Goal: Information Seeking & Learning: Check status

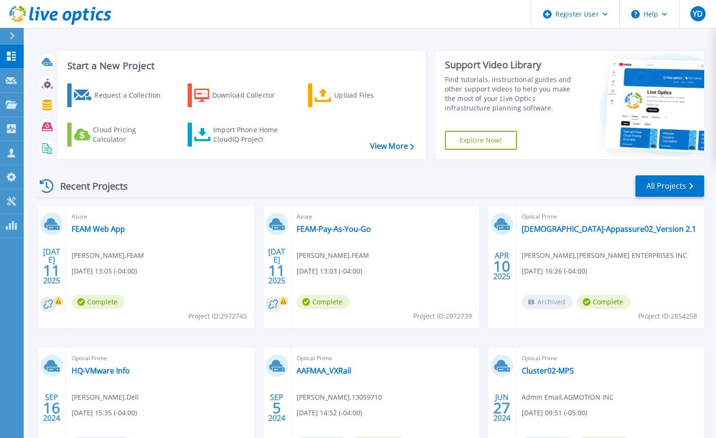
click at [15, 33] on div at bounding box center [16, 36] width 15 height 16
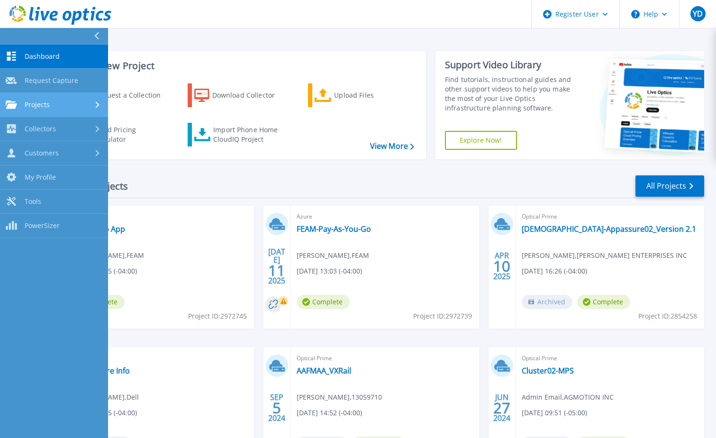
click at [71, 100] on div "Projects" at bounding box center [54, 104] width 97 height 9
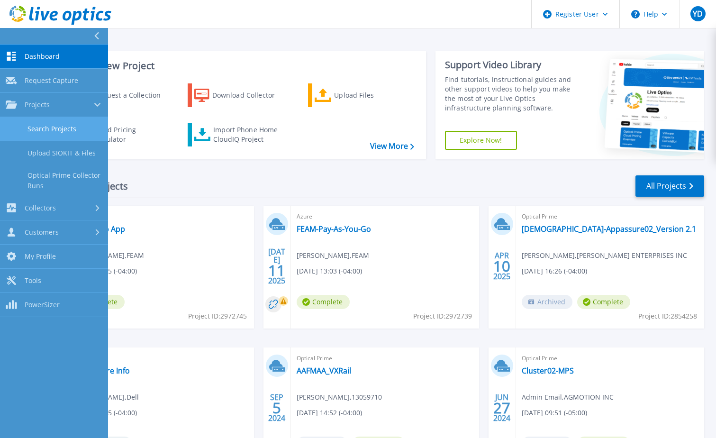
click at [70, 127] on link "Search Projects" at bounding box center [54, 129] width 108 height 24
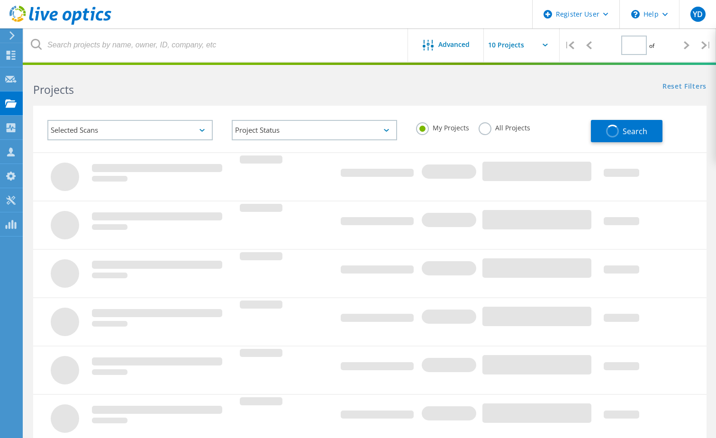
type input "1"
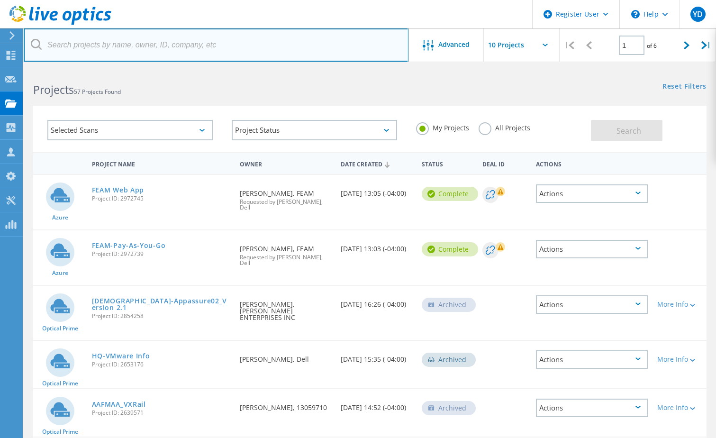
click at [143, 40] on input "text" at bounding box center [216, 44] width 385 height 33
type input "2931660"
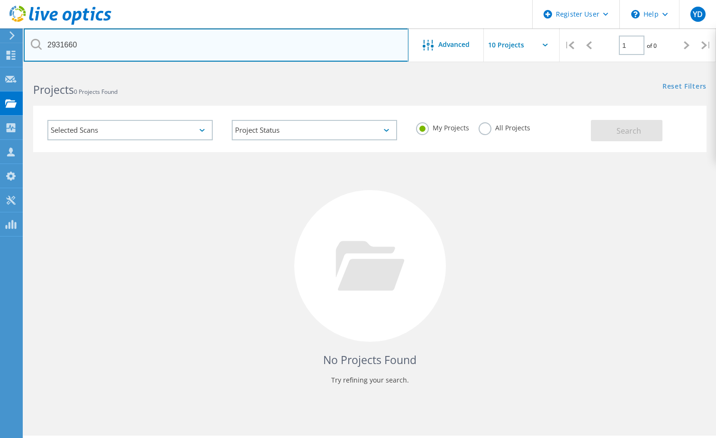
click at [291, 41] on input "2931660" at bounding box center [216, 44] width 385 height 33
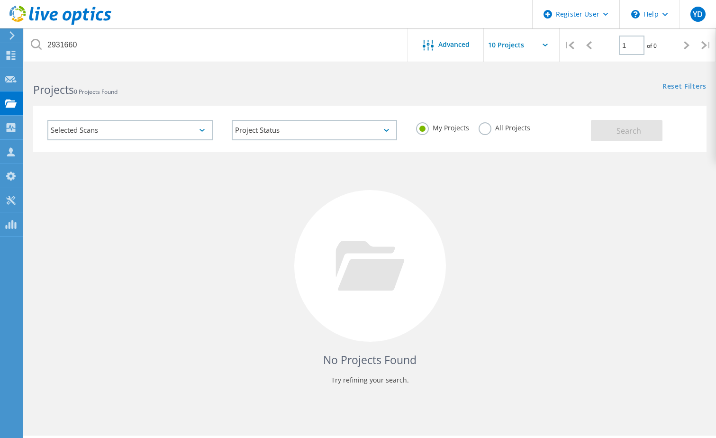
click at [200, 132] on div "Selected Scans" at bounding box center [129, 130] width 165 height 20
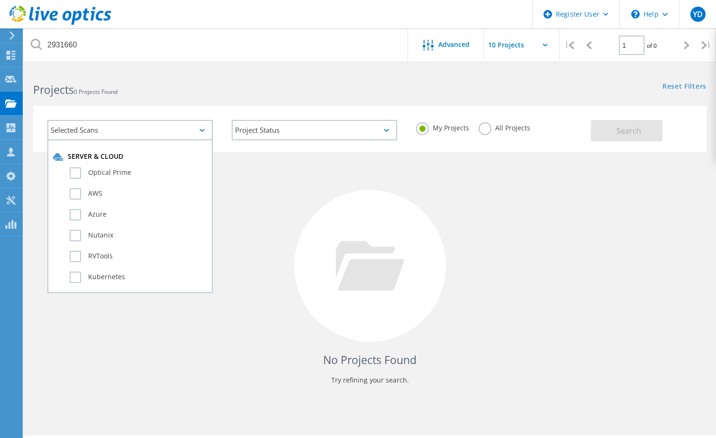
click at [200, 132] on div "Selected Scans" at bounding box center [129, 130] width 165 height 20
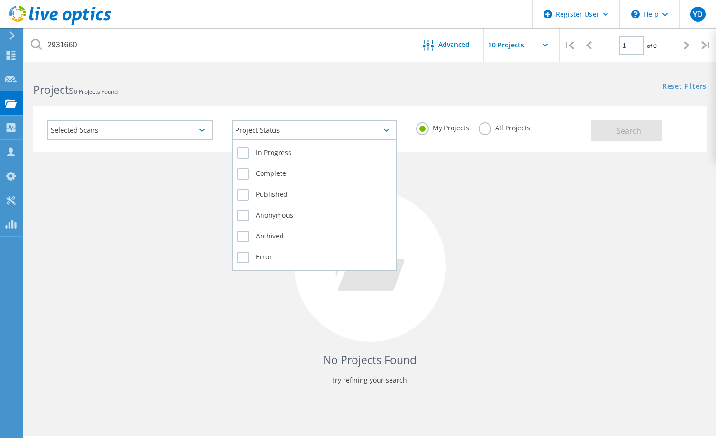
click at [379, 128] on div "Project Status" at bounding box center [314, 130] width 165 height 20
click at [383, 130] on div "Project Status" at bounding box center [314, 130] width 165 height 20
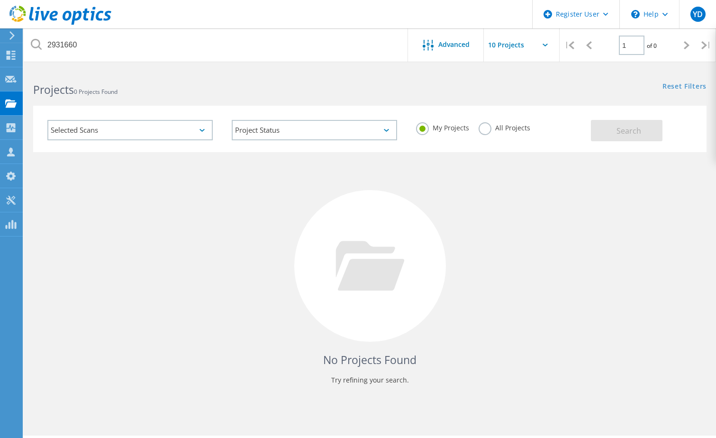
click at [482, 131] on label "All Projects" at bounding box center [504, 126] width 52 height 9
click at [0, 0] on input "All Projects" at bounding box center [0, 0] width 0 height 0
click at [643, 134] on button "Search" at bounding box center [627, 130] width 72 height 21
click at [452, 49] on div "Advanced" at bounding box center [446, 46] width 76 height 12
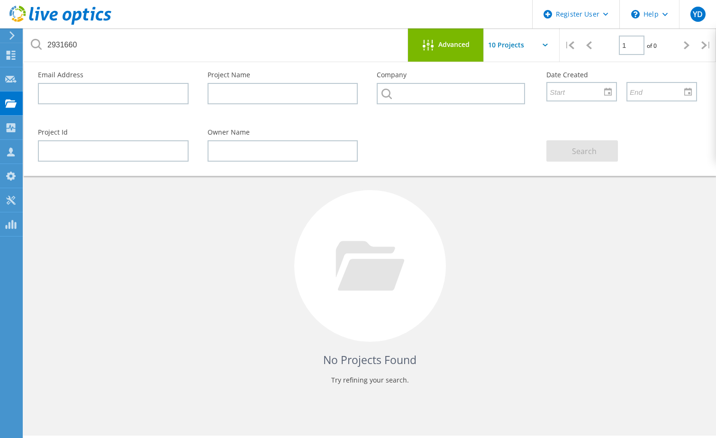
click at [540, 48] on input "text" at bounding box center [530, 44] width 95 height 33
click at [106, 149] on input "text" at bounding box center [113, 150] width 151 height 21
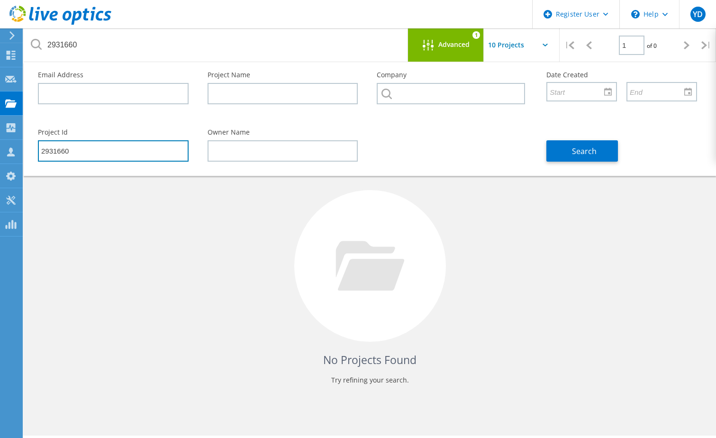
type input "2931660"
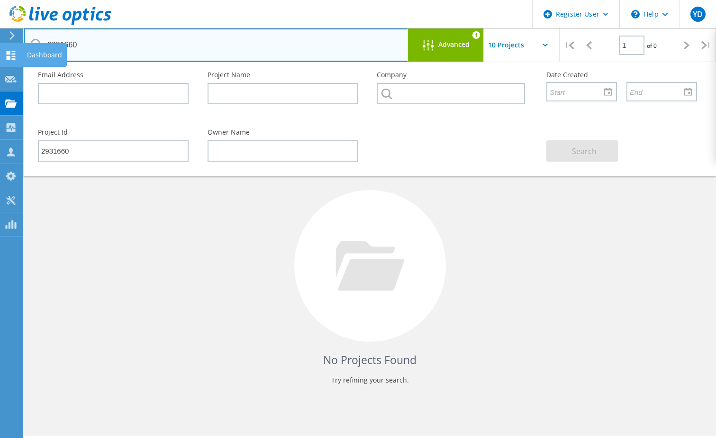
drag, startPoint x: 93, startPoint y: 48, endPoint x: 3, endPoint y: 47, distance: 90.0
click at [3, 69] on div "Register User \n Help Explore Helpful Articles Contact Support YD Dell User Yaz…" at bounding box center [358, 266] width 716 height 395
drag, startPoint x: 104, startPoint y: 51, endPoint x: 37, endPoint y: 44, distance: 67.6
click at [37, 44] on div "2931660" at bounding box center [216, 44] width 384 height 33
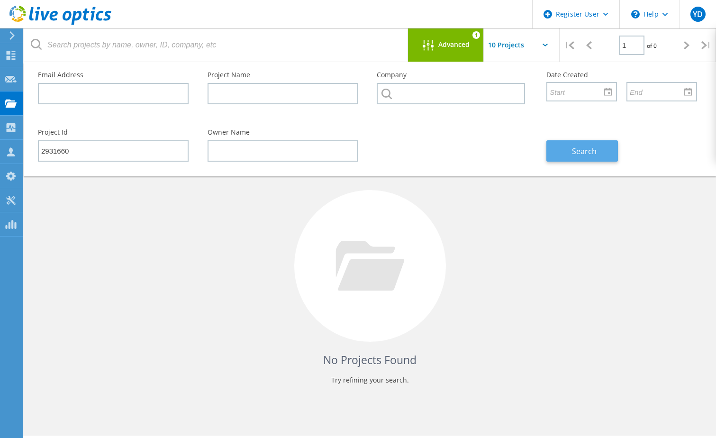
click at [570, 141] on button "Search" at bounding box center [582, 150] width 72 height 21
click at [463, 41] on span "Advanced" at bounding box center [453, 44] width 31 height 7
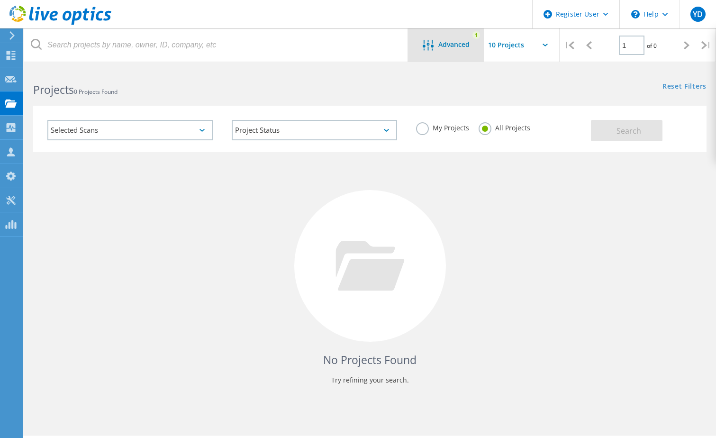
click at [449, 47] on span "Advanced" at bounding box center [453, 44] width 31 height 7
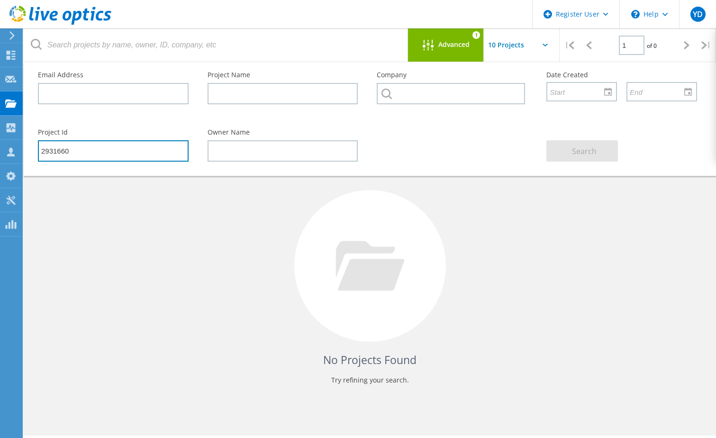
click at [106, 150] on input "2931660" at bounding box center [113, 150] width 151 height 21
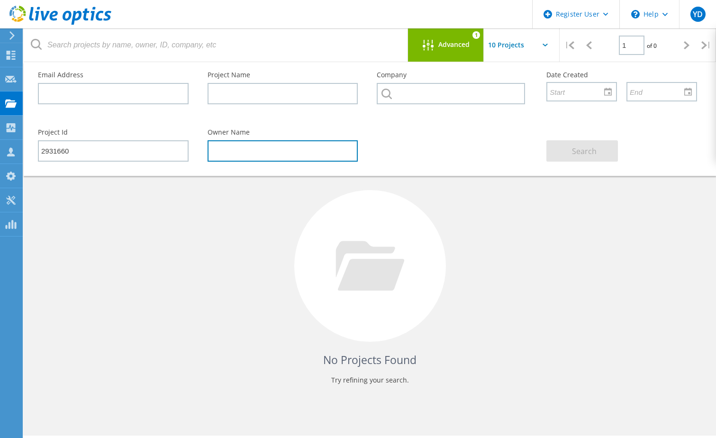
click at [304, 154] on input "text" at bounding box center [282, 150] width 151 height 21
type input "Analista Infraestructura"
drag, startPoint x: 294, startPoint y: 153, endPoint x: 202, endPoint y: 155, distance: 92.4
click at [202, 155] on div "Owner Name Analista Infraestructura" at bounding box center [283, 145] width 170 height 52
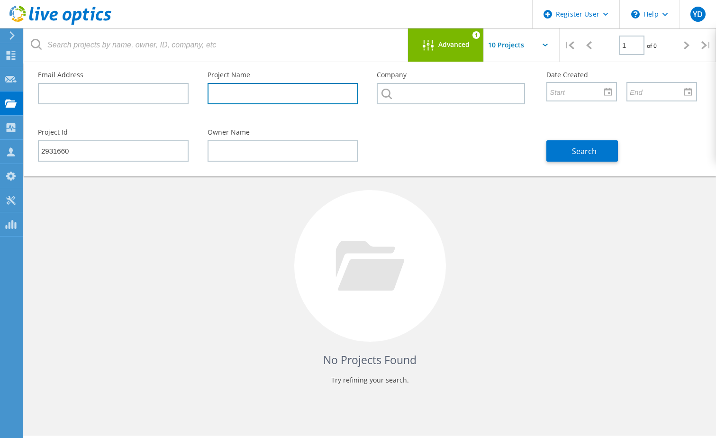
click at [273, 94] on input "text" at bounding box center [282, 93] width 151 height 21
click at [613, 90] on div at bounding box center [607, 91] width 15 height 17
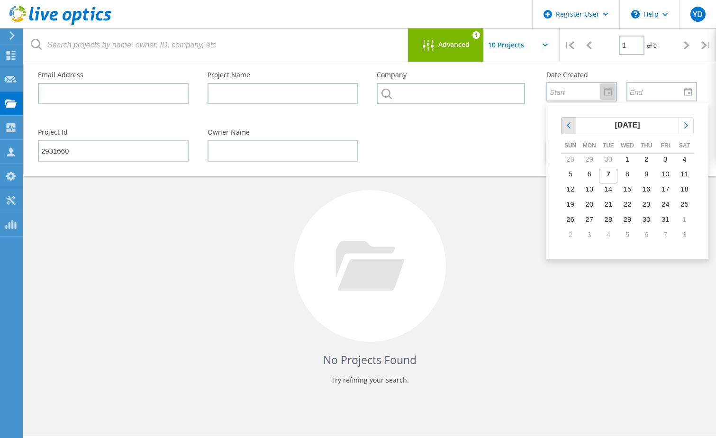
click at [565, 128] on icon "chevronleft" at bounding box center [568, 125] width 9 height 9
click at [592, 194] on td "9" at bounding box center [589, 191] width 19 height 15
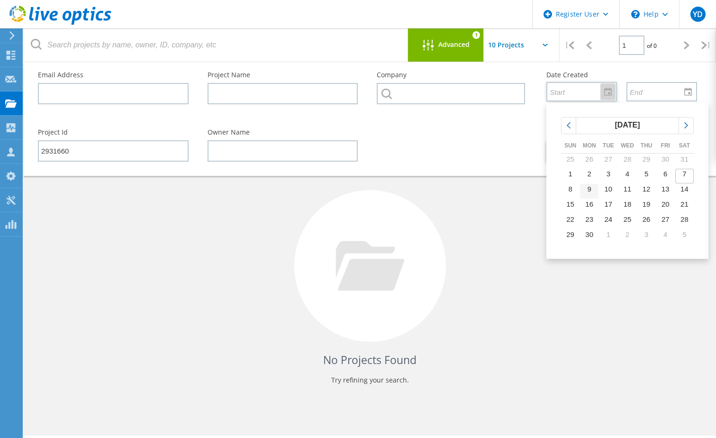
type input "6/9/2025"
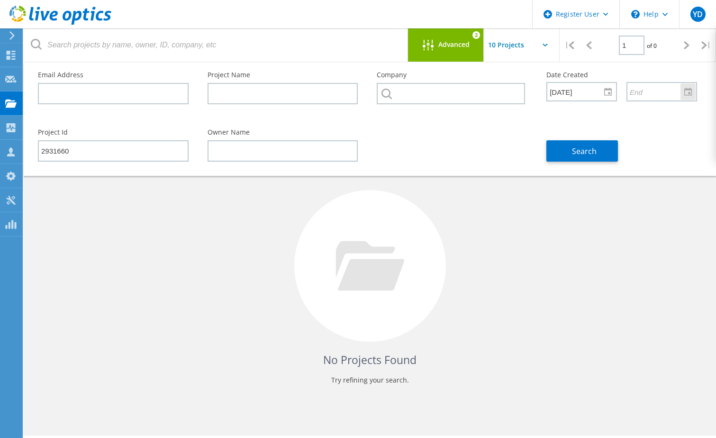
click at [690, 96] on div at bounding box center [687, 91] width 15 height 17
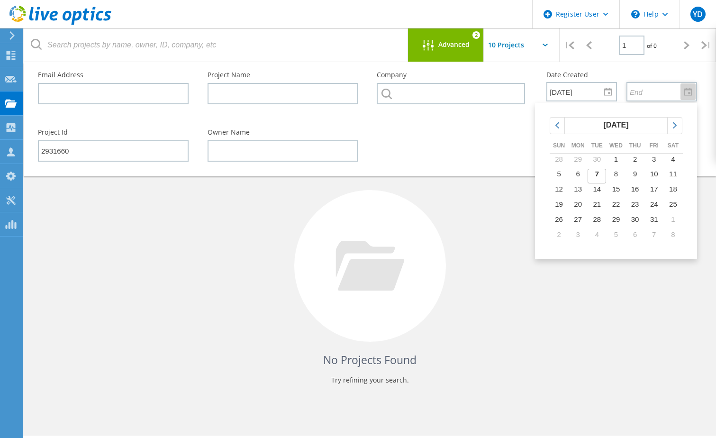
click at [502, 138] on div "Project Id 2931660 Owner Name Search" at bounding box center [367, 145] width 678 height 52
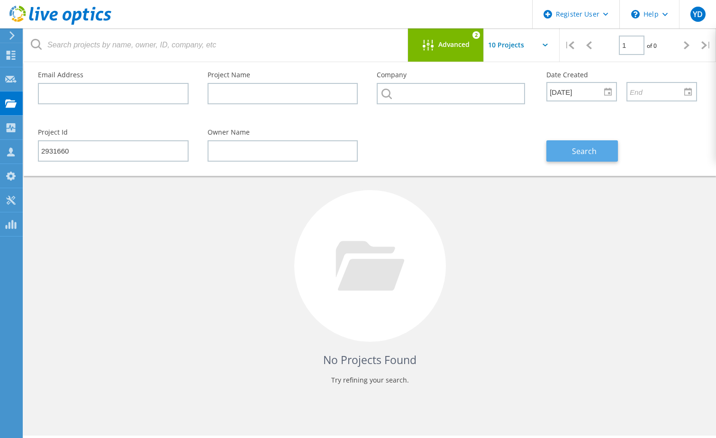
click at [577, 152] on span "Search" at bounding box center [584, 151] width 25 height 10
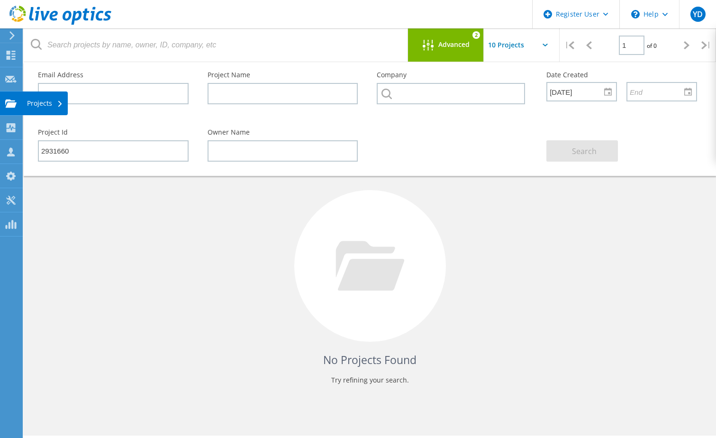
click at [14, 105] on use at bounding box center [10, 103] width 11 height 8
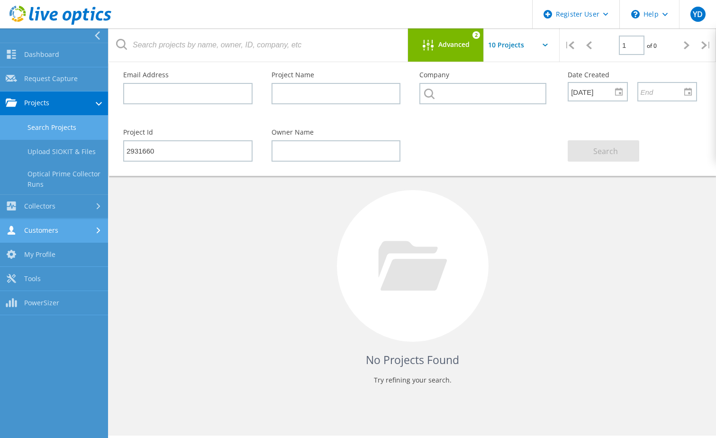
click at [80, 235] on link "Customers" at bounding box center [54, 231] width 108 height 24
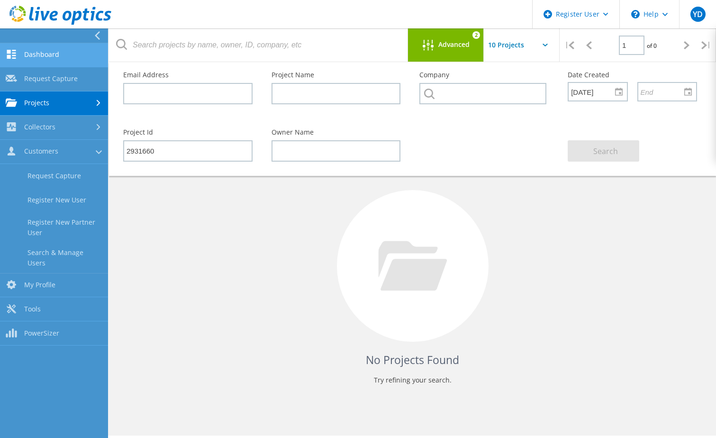
click at [50, 56] on link "Dashboard" at bounding box center [54, 55] width 108 height 24
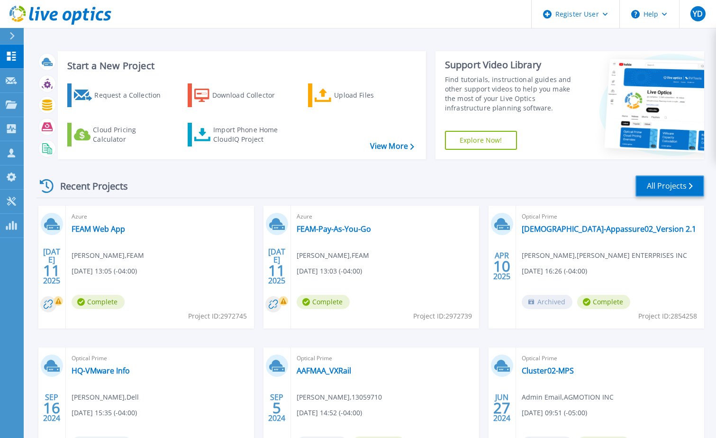
click at [653, 190] on link "All Projects" at bounding box center [669, 185] width 69 height 21
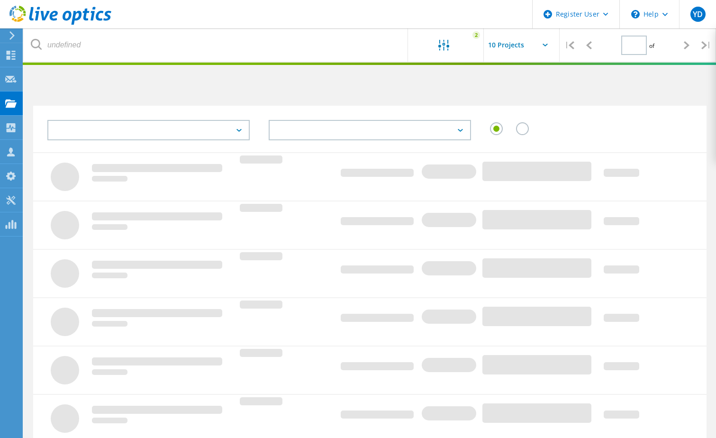
type input "1"
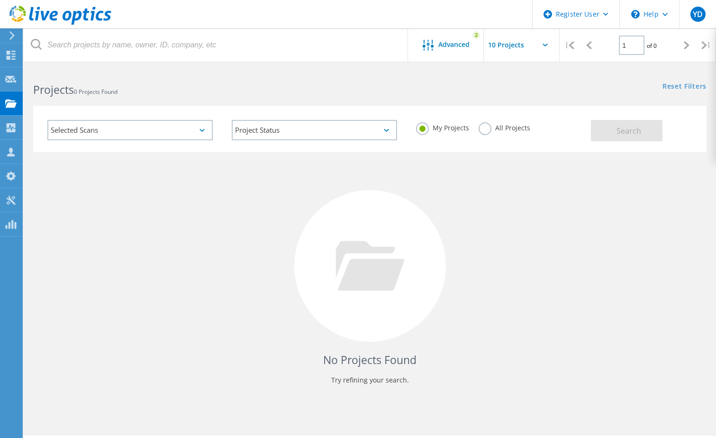
click at [208, 130] on div "Selected Scans" at bounding box center [129, 130] width 165 height 20
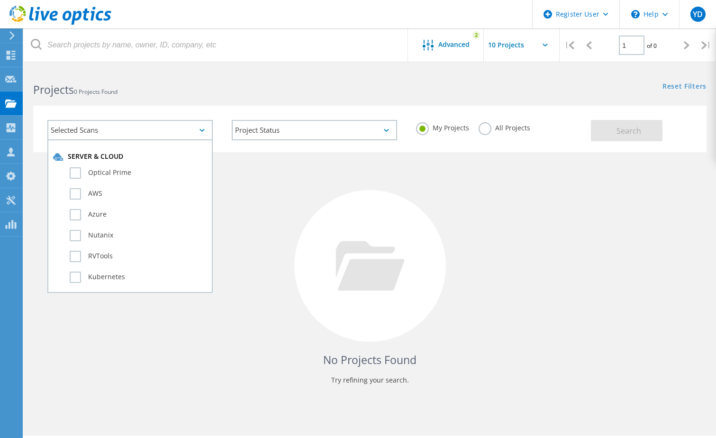
click at [240, 105] on div "Selected Scans Server & Cloud Optical Prime AWS Azure Nutanix RVTools Kubernete…" at bounding box center [370, 123] width 692 height 58
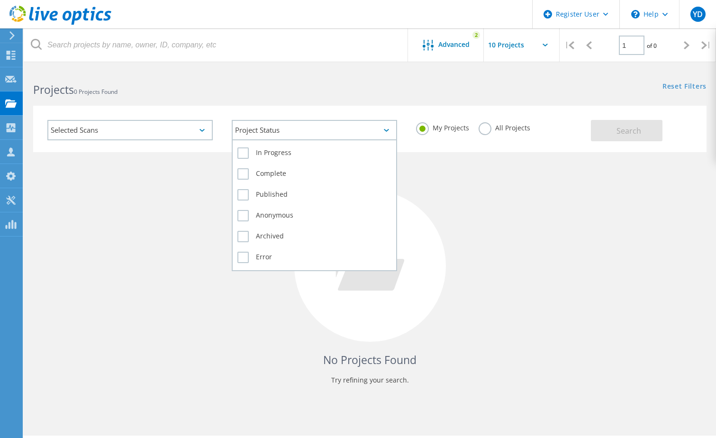
click at [323, 127] on div "Project Status" at bounding box center [314, 130] width 165 height 20
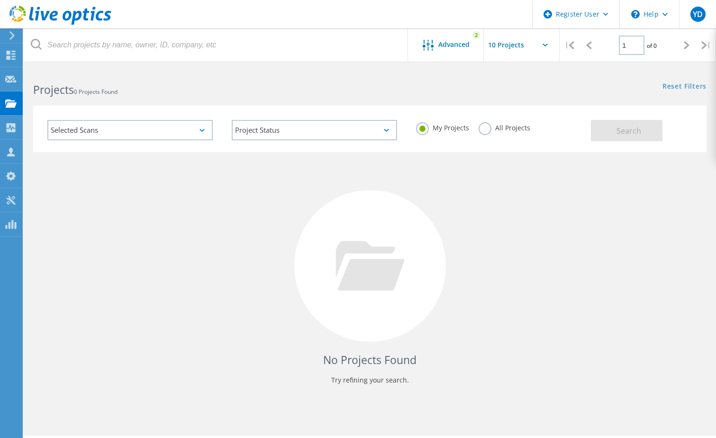
click at [472, 188] on div "No Projects Found Try refining your search." at bounding box center [369, 274] width 673 height 245
click at [488, 129] on label "All Projects" at bounding box center [504, 126] width 52 height 9
click at [0, 0] on input "All Projects" at bounding box center [0, 0] width 0 height 0
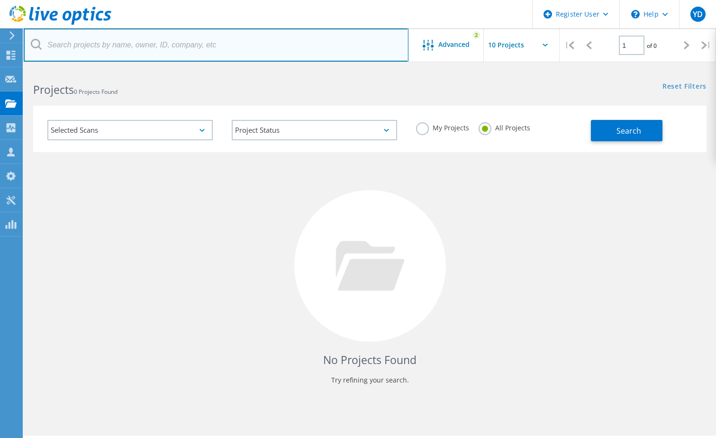
click at [259, 46] on input "text" at bounding box center [216, 44] width 385 height 33
type input "Analista"
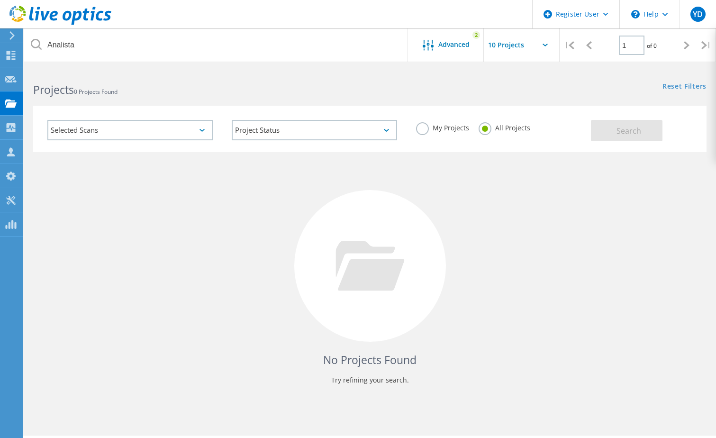
click at [464, 75] on div "Reset Filters Show Filters" at bounding box center [542, 78] width 346 height 18
click at [466, 49] on div "Advanced" at bounding box center [446, 46] width 76 height 12
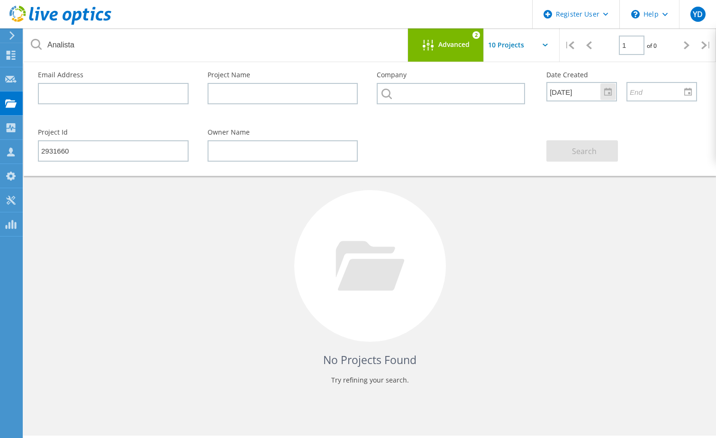
drag, startPoint x: 592, startPoint y: 90, endPoint x: 486, endPoint y: 87, distance: 106.6
click at [491, 92] on div "Email Address Project Name Company Date Created 6/9/2025" at bounding box center [367, 90] width 678 height 57
click at [483, 131] on div "Project Id 2931660 Owner Name Search" at bounding box center [367, 145] width 678 height 52
click at [511, 44] on input "text" at bounding box center [530, 44] width 95 height 33
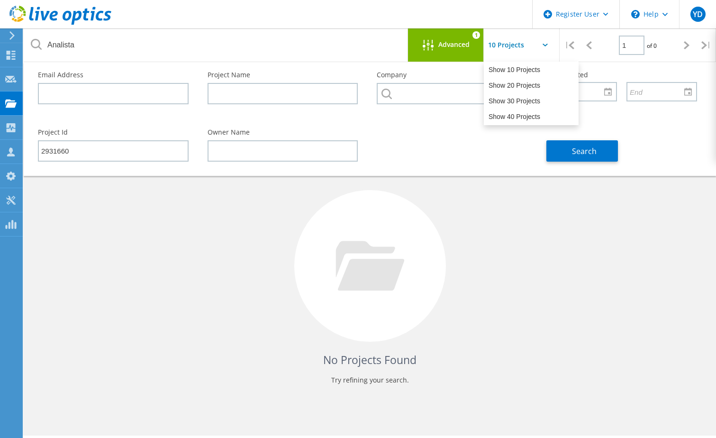
click at [511, 44] on input "text" at bounding box center [530, 44] width 95 height 33
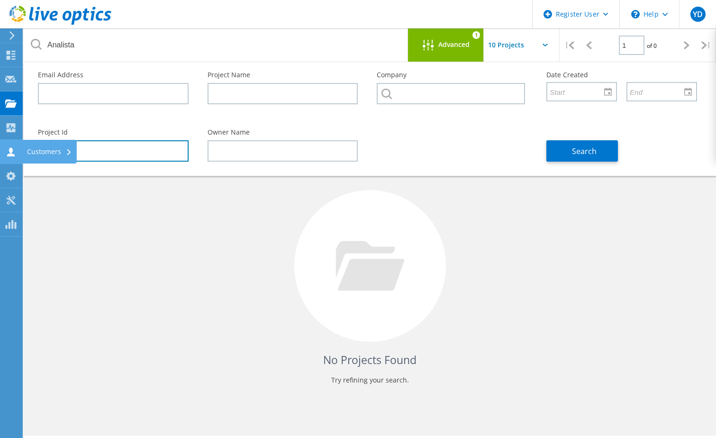
drag, startPoint x: 120, startPoint y: 160, endPoint x: 20, endPoint y: 154, distance: 99.6
click at [21, 155] on div "Register User \n Help Explore Helpful Articles Contact Support YD Dell User Yaz…" at bounding box center [358, 266] width 716 height 395
type input "2"
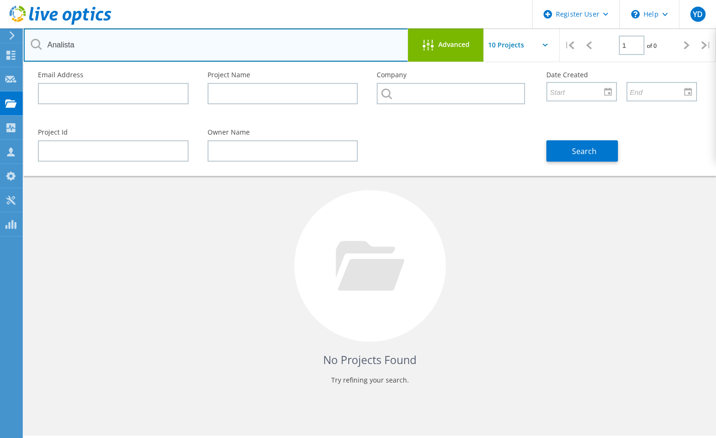
click at [337, 43] on input "Analista" at bounding box center [216, 44] width 385 height 33
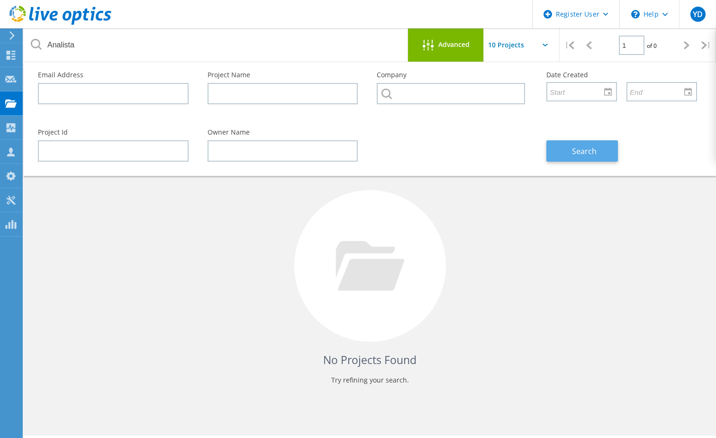
drag, startPoint x: 567, startPoint y: 158, endPoint x: 567, endPoint y: 153, distance: 5.2
click at [567, 153] on button "Search" at bounding box center [582, 150] width 72 height 21
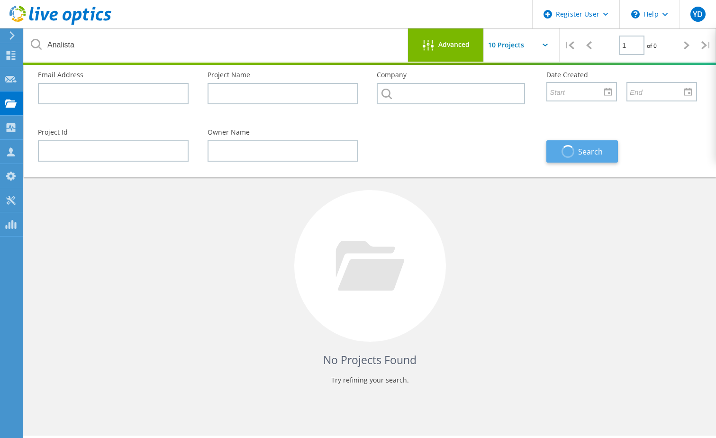
click at [564, 152] on span "button" at bounding box center [567, 151] width 17 height 17
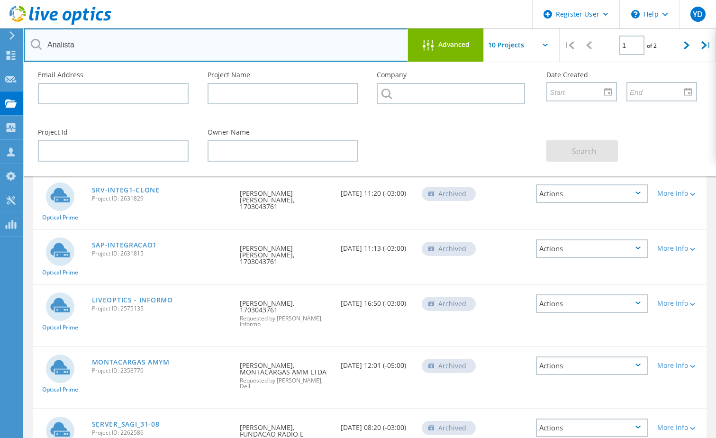
click at [106, 45] on input "Analista" at bounding box center [216, 44] width 385 height 33
type input "Analista Infraestructura"
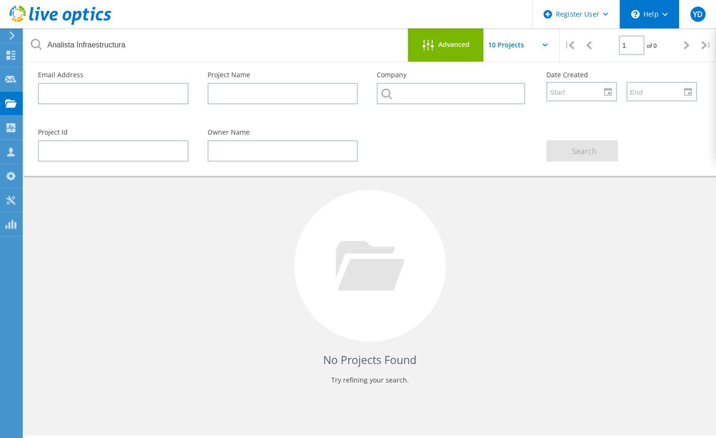
click at [633, 13] on icon at bounding box center [635, 14] width 9 height 9
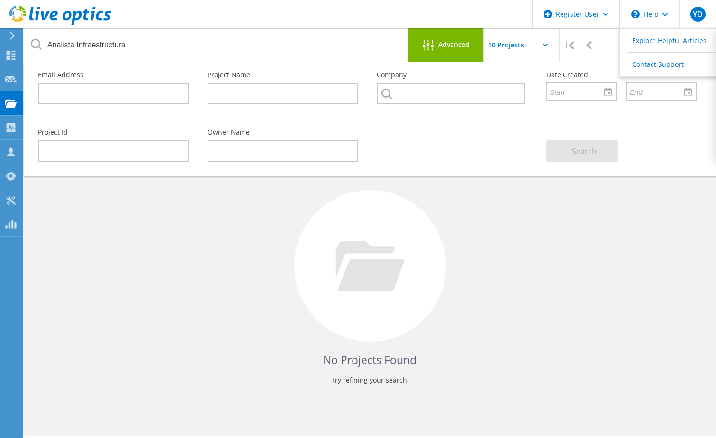
click at [437, 49] on div at bounding box center [430, 46] width 16 height 12
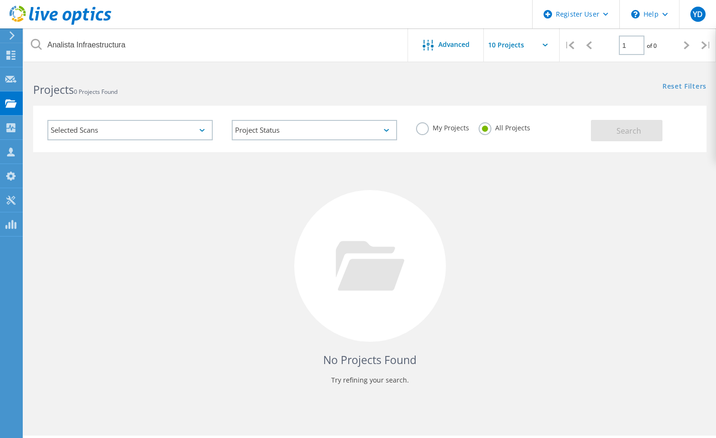
click at [534, 42] on input "text" at bounding box center [530, 44] width 95 height 33
click at [518, 116] on div "Show 40 Projects" at bounding box center [531, 117] width 94 height 16
type input "Show 40 Projects"
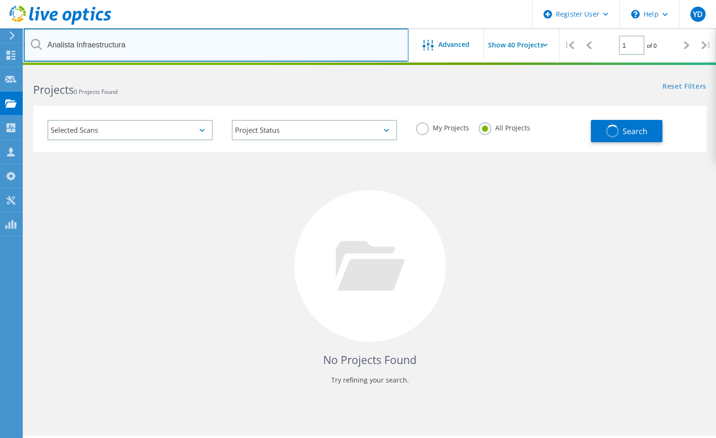
click at [243, 44] on input "Analista Infraestructura" at bounding box center [216, 44] width 385 height 33
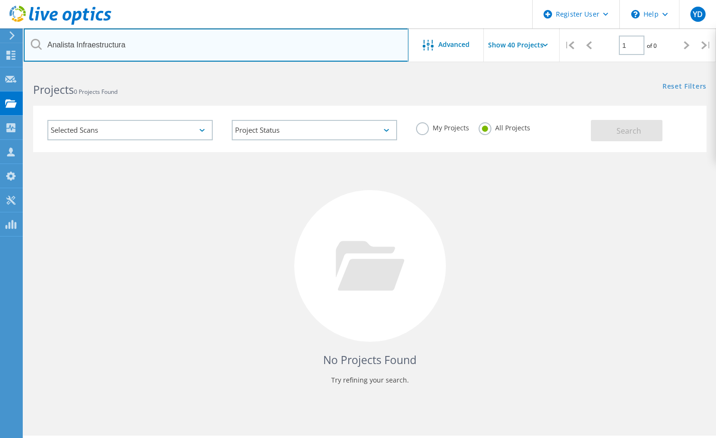
click at [243, 44] on input "Analista Infraestructura" at bounding box center [216, 44] width 385 height 33
type input "2931660"
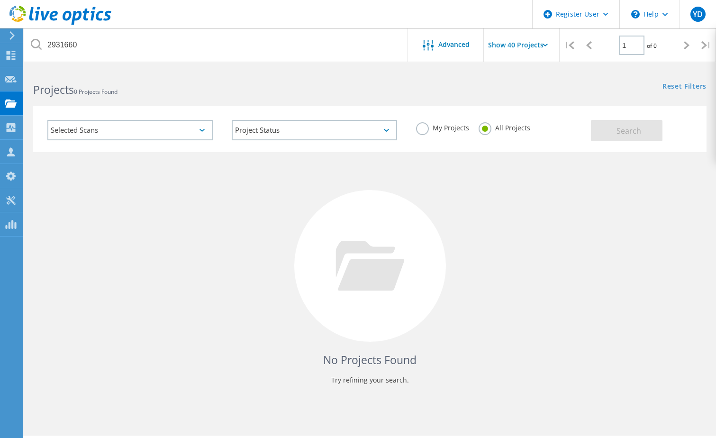
click at [206, 129] on div "Selected Scans" at bounding box center [129, 130] width 165 height 20
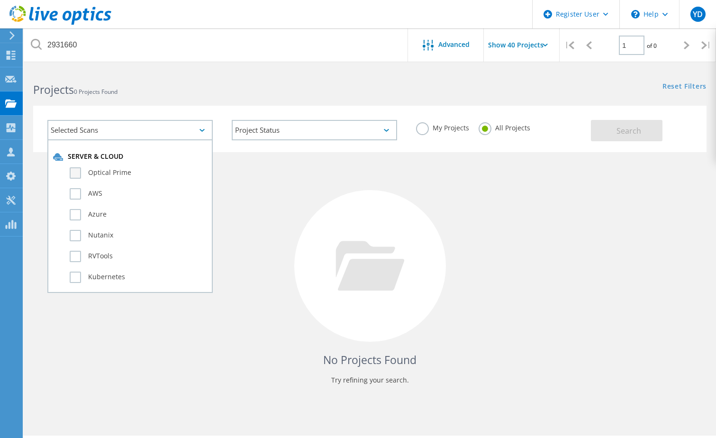
click at [116, 170] on label "Optical Prime" at bounding box center [138, 172] width 137 height 11
click at [0, 0] on input "Optical Prime" at bounding box center [0, 0] width 0 height 0
click at [104, 196] on label "AWS" at bounding box center [138, 193] width 137 height 11
click at [0, 0] on input "AWS" at bounding box center [0, 0] width 0 height 0
click at [104, 218] on label "Azure" at bounding box center [138, 214] width 137 height 11
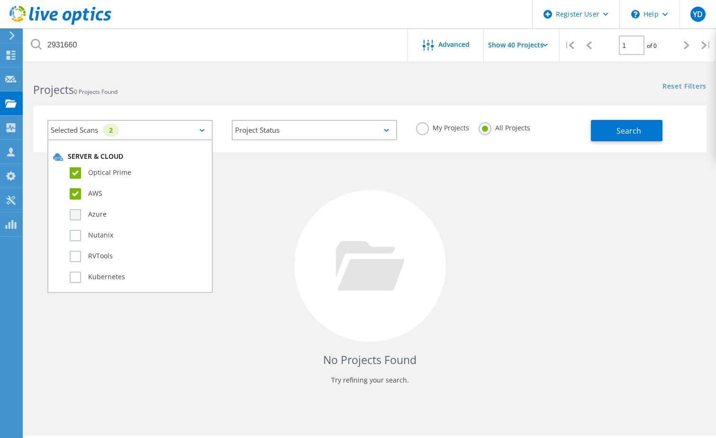
click at [0, 0] on input "Azure" at bounding box center [0, 0] width 0 height 0
click at [105, 238] on label "Nutanix" at bounding box center [138, 235] width 137 height 11
click at [0, 0] on input "Nutanix" at bounding box center [0, 0] width 0 height 0
click at [103, 261] on label "RVTools" at bounding box center [138, 256] width 137 height 11
click at [0, 0] on input "RVTools" at bounding box center [0, 0] width 0 height 0
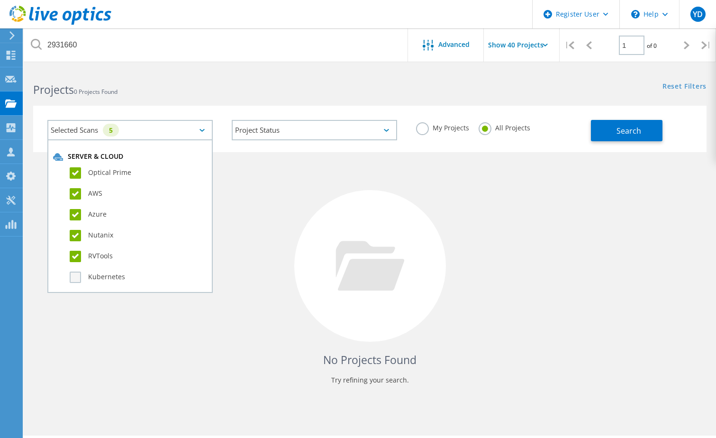
click at [106, 271] on label "Kubernetes" at bounding box center [138, 276] width 137 height 11
click at [0, 0] on input "Kubernetes" at bounding box center [0, 0] width 0 height 0
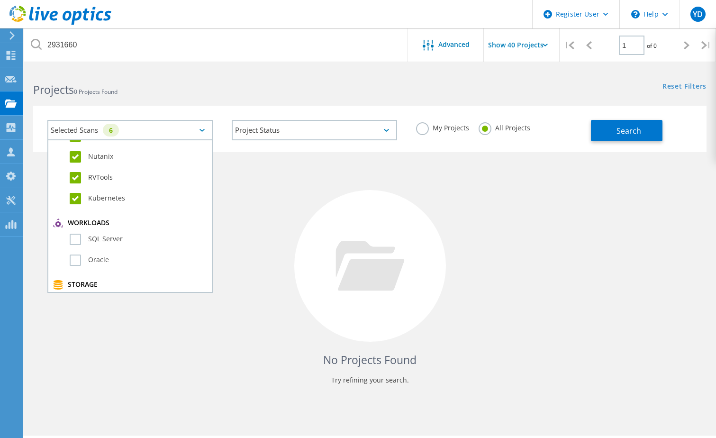
scroll to position [95, 0]
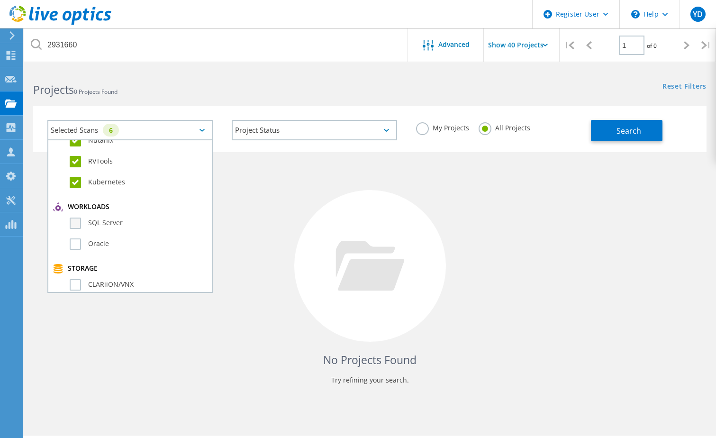
click at [112, 227] on label "SQL Server" at bounding box center [138, 222] width 137 height 11
click at [0, 0] on input "SQL Server" at bounding box center [0, 0] width 0 height 0
click at [111, 248] on label "Oracle" at bounding box center [138, 243] width 137 height 11
click at [0, 0] on input "Oracle" at bounding box center [0, 0] width 0 height 0
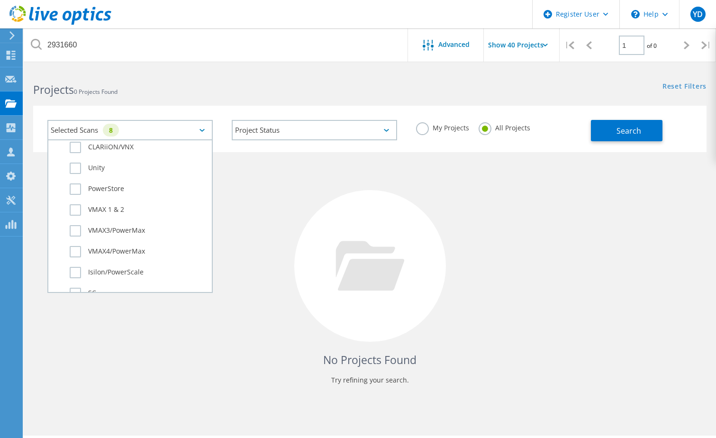
scroll to position [237, 0]
click at [77, 143] on label "CLARiiON/VNX" at bounding box center [138, 142] width 137 height 11
click at [0, 0] on input "CLARiiON/VNX" at bounding box center [0, 0] width 0 height 0
click at [75, 162] on label "Unity" at bounding box center [138, 163] width 137 height 11
click at [0, 0] on input "Unity" at bounding box center [0, 0] width 0 height 0
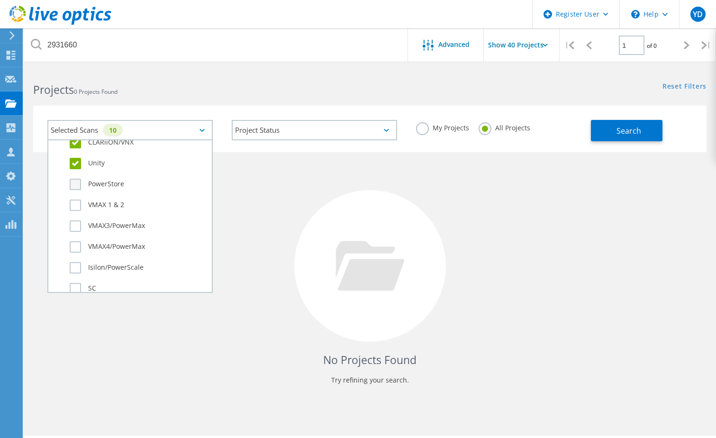
click at [74, 189] on label "PowerStore" at bounding box center [138, 184] width 137 height 11
click at [0, 0] on input "PowerStore" at bounding box center [0, 0] width 0 height 0
click at [77, 205] on label "VMAX 1 & 2" at bounding box center [138, 204] width 137 height 11
click at [0, 0] on input "VMAX 1 & 2" at bounding box center [0, 0] width 0 height 0
click at [75, 222] on label "VMAX3/PowerMax" at bounding box center [138, 225] width 137 height 11
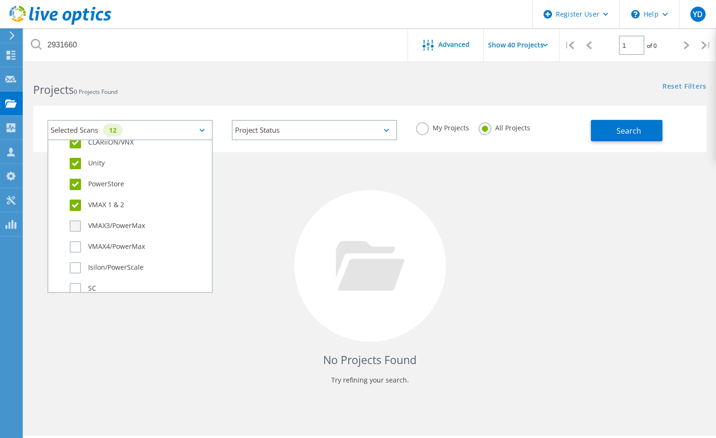
click at [0, 0] on input "VMAX3/PowerMax" at bounding box center [0, 0] width 0 height 0
drag, startPoint x: 80, startPoint y: 244, endPoint x: 80, endPoint y: 257, distance: 12.3
click at [80, 245] on label "VMAX4/PowerMax" at bounding box center [138, 246] width 137 height 11
click at [0, 0] on input "VMAX4/PowerMax" at bounding box center [0, 0] width 0 height 0
click at [76, 269] on label "Isilon/PowerScale" at bounding box center [138, 267] width 137 height 11
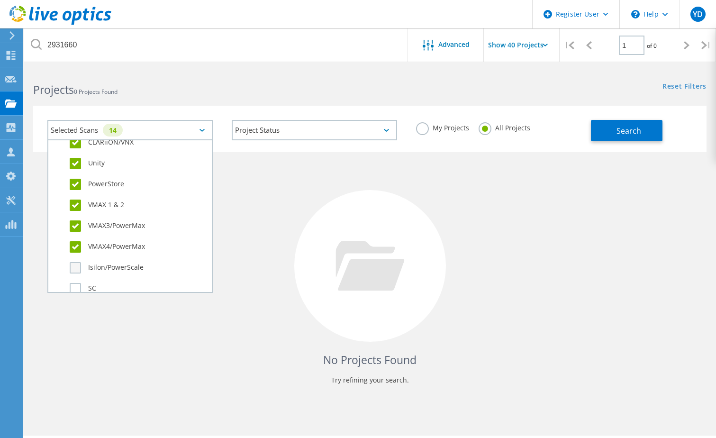
click at [0, 0] on input "Isilon/PowerScale" at bounding box center [0, 0] width 0 height 0
click at [75, 286] on label "SC" at bounding box center [138, 288] width 137 height 11
click at [0, 0] on input "SC" at bounding box center [0, 0] width 0 height 0
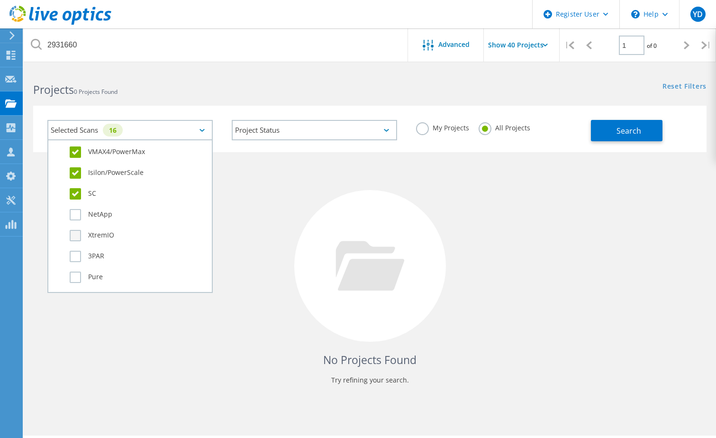
drag, startPoint x: 68, startPoint y: 214, endPoint x: 88, endPoint y: 230, distance: 26.0
click at [69, 215] on div "NetApp" at bounding box center [130, 216] width 154 height 21
click at [77, 219] on label "NetApp" at bounding box center [138, 214] width 137 height 11
click at [0, 0] on input "NetApp" at bounding box center [0, 0] width 0 height 0
drag, startPoint x: 74, startPoint y: 236, endPoint x: 81, endPoint y: 251, distance: 16.7
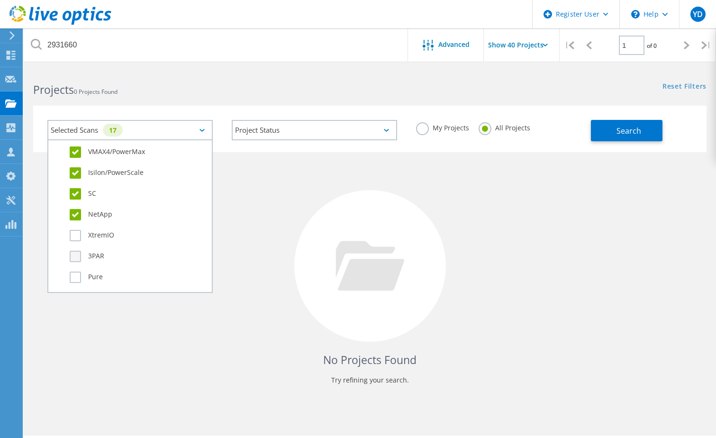
click at [74, 238] on label "XtremIO" at bounding box center [138, 235] width 137 height 11
click at [0, 0] on input "XtremIO" at bounding box center [0, 0] width 0 height 0
click at [80, 261] on label "3PAR" at bounding box center [138, 256] width 137 height 11
click at [0, 0] on input "3PAR" at bounding box center [0, 0] width 0 height 0
click at [76, 283] on div "Pure" at bounding box center [130, 279] width 154 height 21
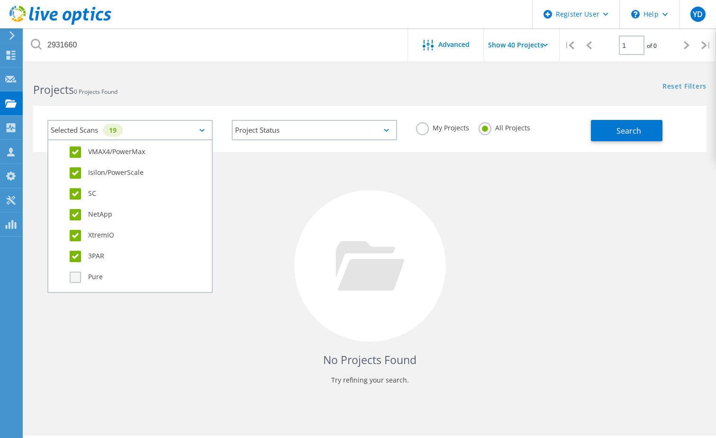
click at [78, 273] on label "Pure" at bounding box center [138, 276] width 137 height 11
click at [0, 0] on input "Pure" at bounding box center [0, 0] width 0 height 0
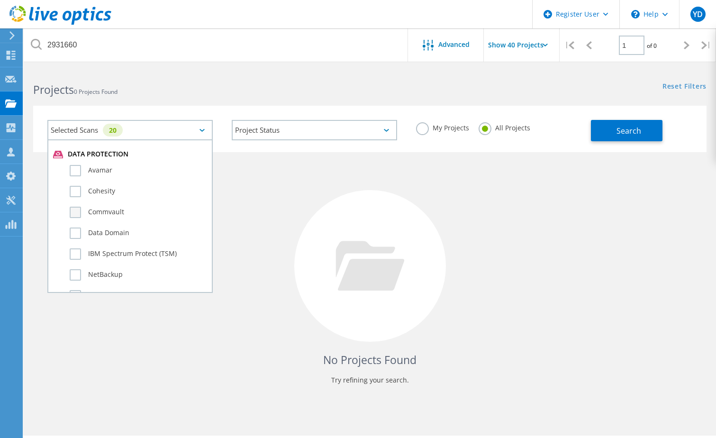
scroll to position [521, 0]
drag, startPoint x: 80, startPoint y: 169, endPoint x: 77, endPoint y: 197, distance: 28.6
click at [80, 170] on label "Avamar" at bounding box center [138, 169] width 137 height 11
click at [0, 0] on input "Avamar" at bounding box center [0, 0] width 0 height 0
click at [77, 198] on div "Cohesity" at bounding box center [130, 193] width 154 height 21
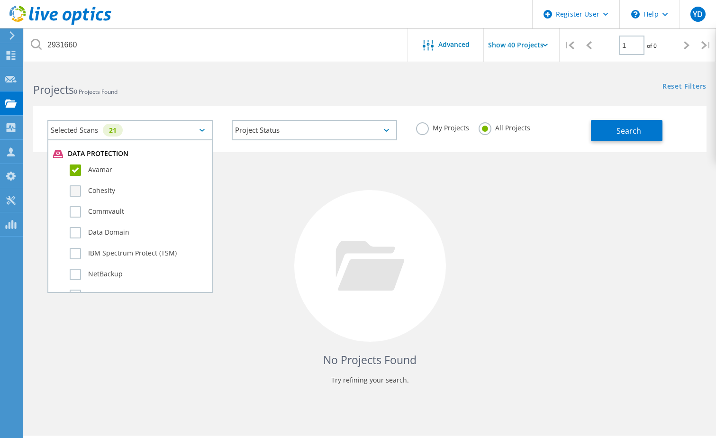
click at [74, 192] on label "Cohesity" at bounding box center [138, 190] width 137 height 11
click at [0, 0] on input "Cohesity" at bounding box center [0, 0] width 0 height 0
drag, startPoint x: 73, startPoint y: 207, endPoint x: 80, endPoint y: 226, distance: 20.1
click at [74, 212] on label "Commvault" at bounding box center [138, 211] width 137 height 11
click at [0, 0] on input "Commvault" at bounding box center [0, 0] width 0 height 0
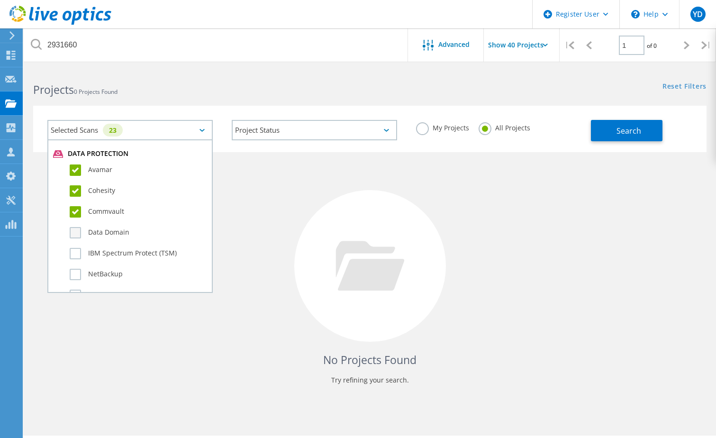
click at [79, 232] on label "Data Domain" at bounding box center [138, 232] width 137 height 11
click at [0, 0] on input "Data Domain" at bounding box center [0, 0] width 0 height 0
click at [73, 258] on div "IBM Spectrum Protect (TSM)" at bounding box center [130, 255] width 154 height 21
drag, startPoint x: 72, startPoint y: 280, endPoint x: 73, endPoint y: 274, distance: 6.2
click at [73, 278] on div "NetBackup" at bounding box center [130, 276] width 154 height 21
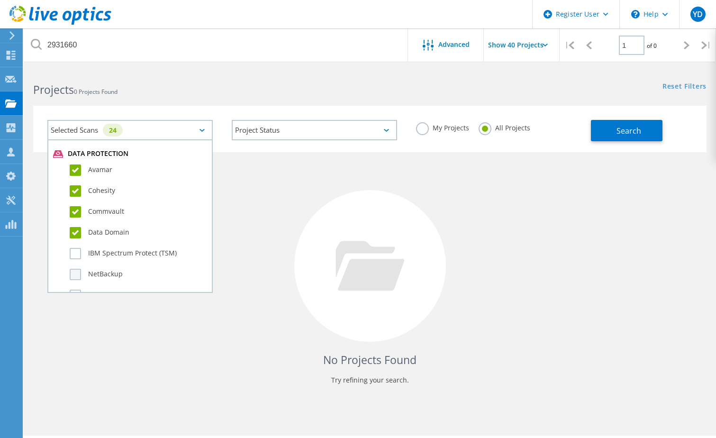
click at [73, 274] on label "NetBackup" at bounding box center [138, 273] width 137 height 11
click at [0, 0] on input "NetBackup" at bounding box center [0, 0] width 0 height 0
click at [73, 256] on label "IBM Spectrum Protect (TSM)" at bounding box center [138, 253] width 137 height 11
click at [0, 0] on input "IBM Spectrum Protect (TSM)" at bounding box center [0, 0] width 0 height 0
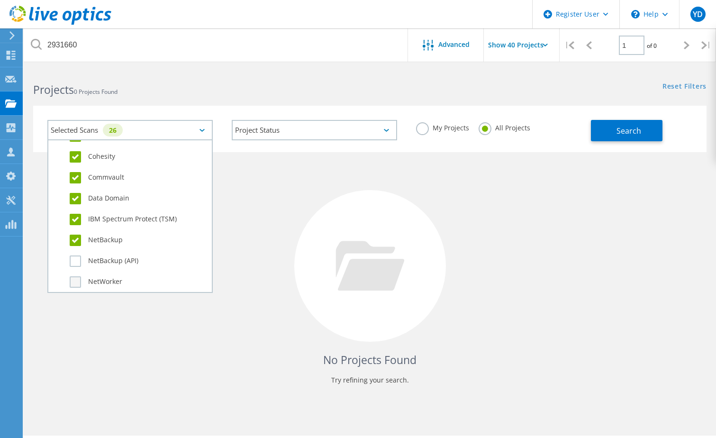
scroll to position [568, 0]
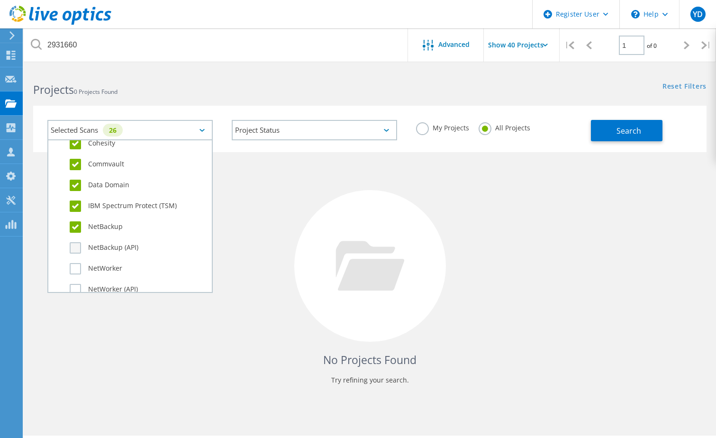
click at [77, 247] on label "NetBackup (API)" at bounding box center [138, 247] width 137 height 11
click at [0, 0] on input "NetBackup (API)" at bounding box center [0, 0] width 0 height 0
click at [76, 274] on label "NetWorker" at bounding box center [138, 268] width 137 height 11
click at [0, 0] on input "NetWorker" at bounding box center [0, 0] width 0 height 0
click at [75, 286] on label "NetWorker (API)" at bounding box center [138, 289] width 137 height 11
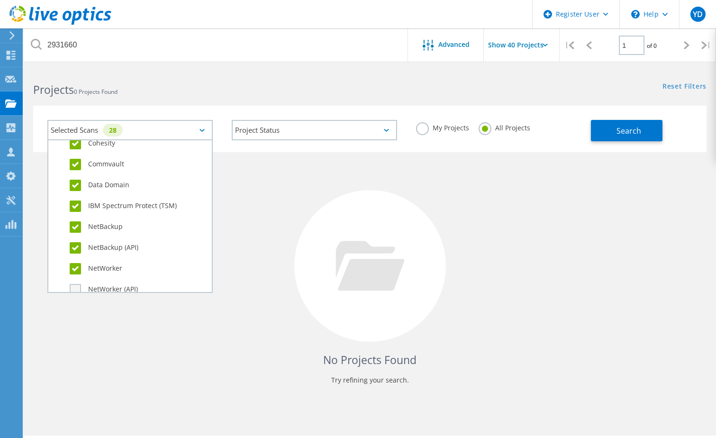
click at [0, 0] on input "NetWorker (API)" at bounding box center [0, 0] width 0 height 0
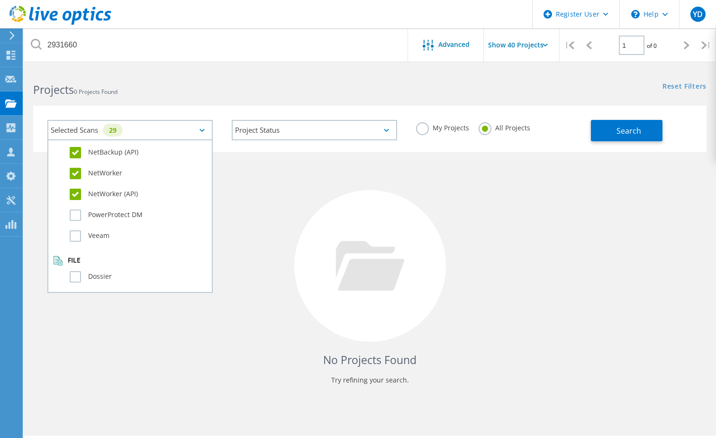
scroll to position [666, 0]
click at [77, 213] on label "PowerProtect DM" at bounding box center [138, 212] width 137 height 11
click at [0, 0] on input "PowerProtect DM" at bounding box center [0, 0] width 0 height 0
click at [72, 233] on label "Veeam" at bounding box center [138, 233] width 137 height 11
click at [0, 0] on input "Veeam" at bounding box center [0, 0] width 0 height 0
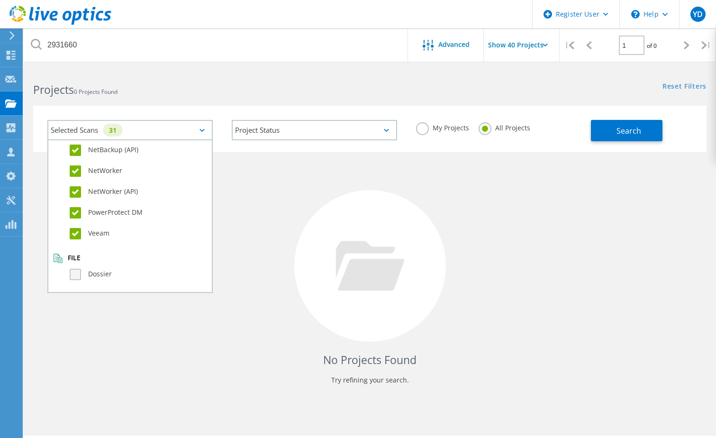
click at [70, 274] on label "Dossier" at bounding box center [138, 273] width 137 height 11
click at [0, 0] on input "Dossier" at bounding box center [0, 0] width 0 height 0
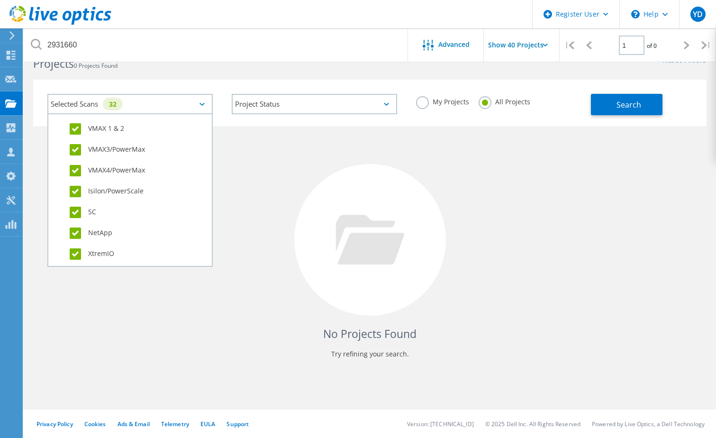
scroll to position [476, 0]
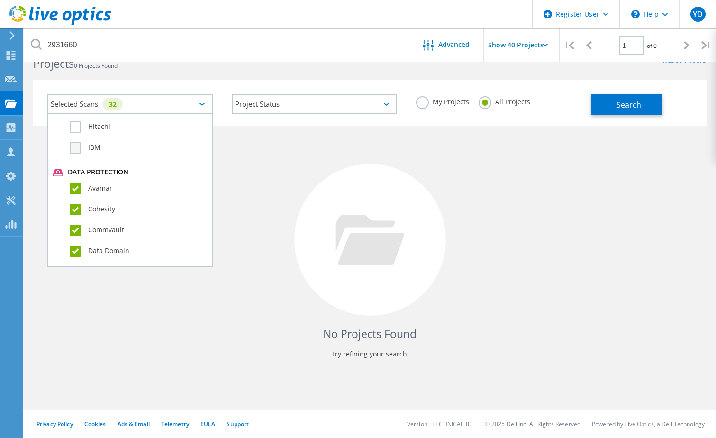
click at [77, 151] on label "IBM" at bounding box center [138, 147] width 137 height 11
click at [0, 0] on input "IBM" at bounding box center [0, 0] width 0 height 0
click at [81, 125] on label "Hitachi" at bounding box center [138, 126] width 137 height 11
click at [0, 0] on input "Hitachi" at bounding box center [0, 0] width 0 height 0
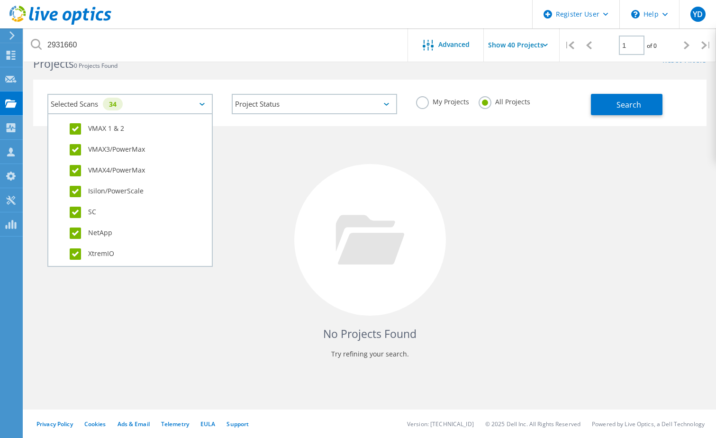
scroll to position [0, 0]
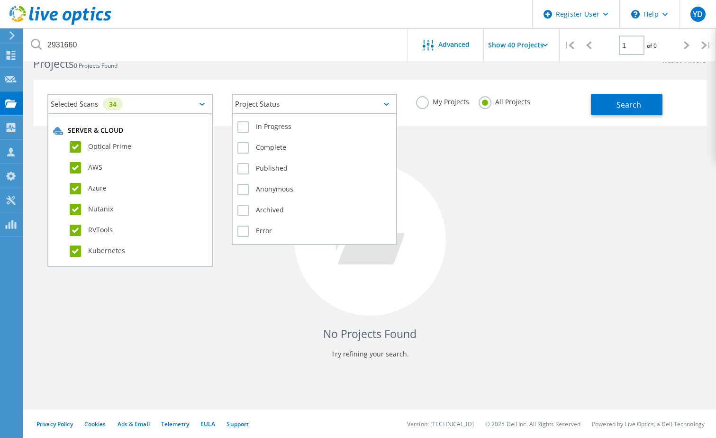
click at [310, 104] on div "Project Status" at bounding box center [314, 104] width 165 height 20
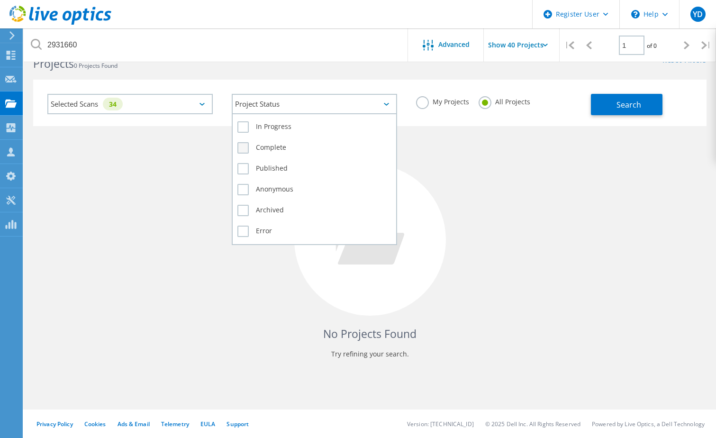
click at [243, 147] on label "Complete" at bounding box center [314, 147] width 154 height 11
click at [0, 0] on input "Complete" at bounding box center [0, 0] width 0 height 0
drag, startPoint x: 244, startPoint y: 191, endPoint x: 245, endPoint y: 214, distance: 22.7
click at [244, 193] on label "Anonymous" at bounding box center [314, 189] width 154 height 11
click at [0, 0] on input "Anonymous" at bounding box center [0, 0] width 0 height 0
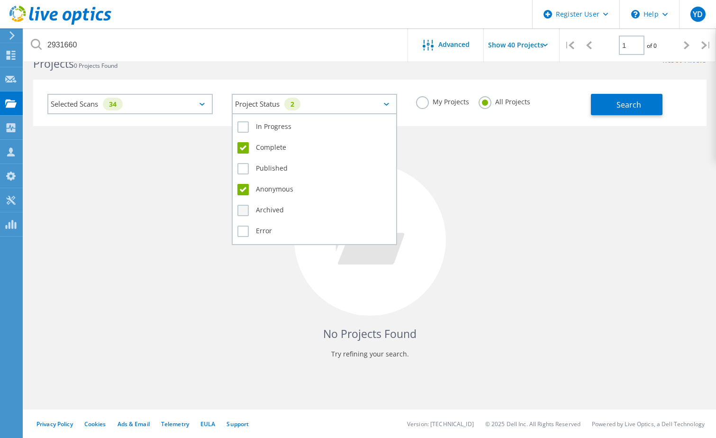
click at [244, 214] on label "Archived" at bounding box center [314, 210] width 154 height 11
click at [0, 0] on input "Archived" at bounding box center [0, 0] width 0 height 0
click at [244, 232] on label "Error" at bounding box center [314, 230] width 154 height 11
click at [0, 0] on input "Error" at bounding box center [0, 0] width 0 height 0
click at [238, 168] on label "Published" at bounding box center [314, 168] width 154 height 11
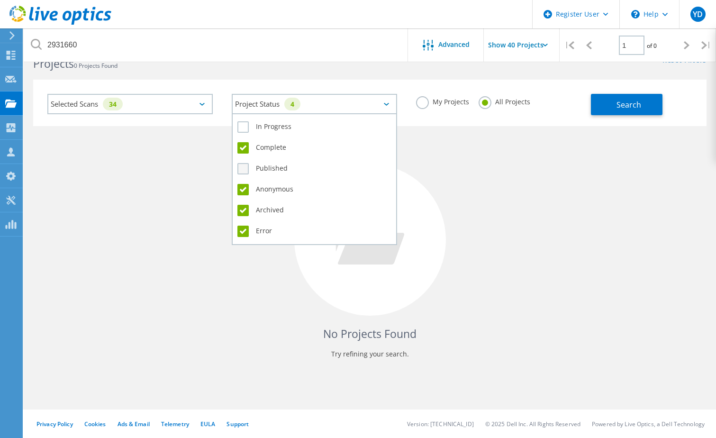
click at [0, 0] on input "Published" at bounding box center [0, 0] width 0 height 0
click at [248, 125] on label "In Progress" at bounding box center [314, 126] width 154 height 11
click at [0, 0] on input "In Progress" at bounding box center [0, 0] width 0 height 0
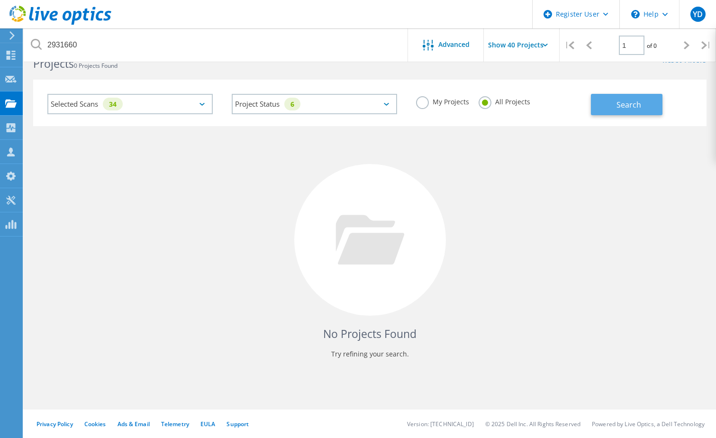
click at [633, 98] on button "Search" at bounding box center [627, 104] width 72 height 21
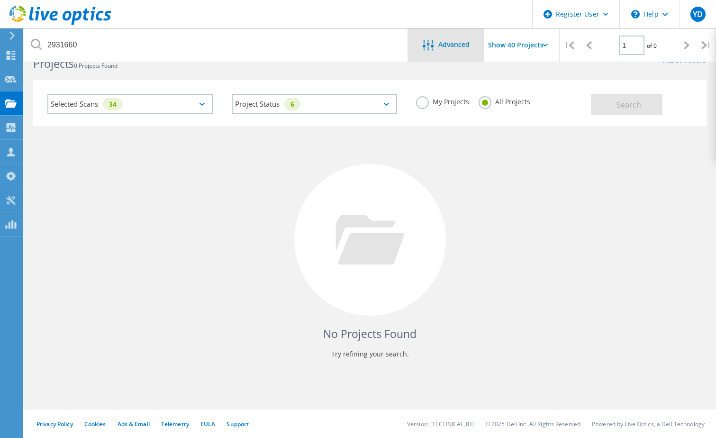
click at [446, 38] on div "Advanced" at bounding box center [446, 44] width 76 height 33
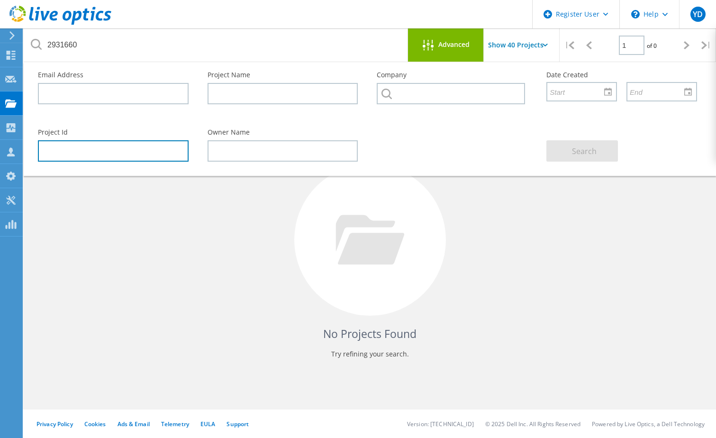
click at [152, 153] on input "text" at bounding box center [113, 150] width 151 height 21
type input "2931660"
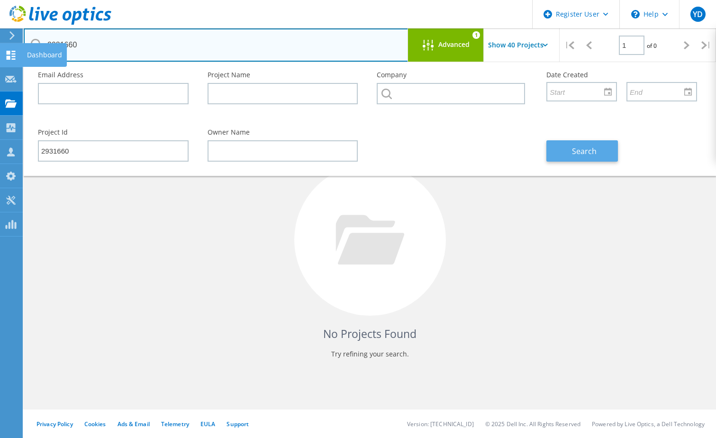
drag, startPoint x: 113, startPoint y: 40, endPoint x: 11, endPoint y: 47, distance: 101.6
click at [11, 47] on div "Register User \n Help Explore Helpful Articles Contact Support YD Dell User Yaz…" at bounding box center [358, 240] width 716 height 395
drag, startPoint x: 122, startPoint y: 57, endPoint x: 47, endPoint y: 51, distance: 75.6
click at [47, 51] on input "2931660" at bounding box center [216, 44] width 385 height 33
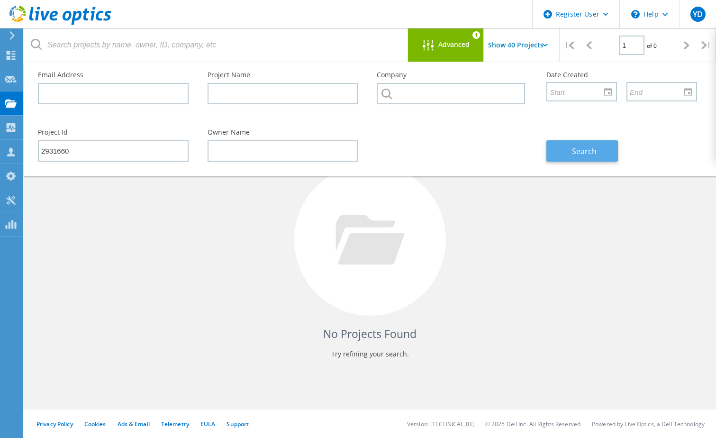
click at [570, 148] on button "Search" at bounding box center [582, 150] width 72 height 21
click at [211, 265] on div "No Projects Found Try refining your search." at bounding box center [369, 248] width 673 height 245
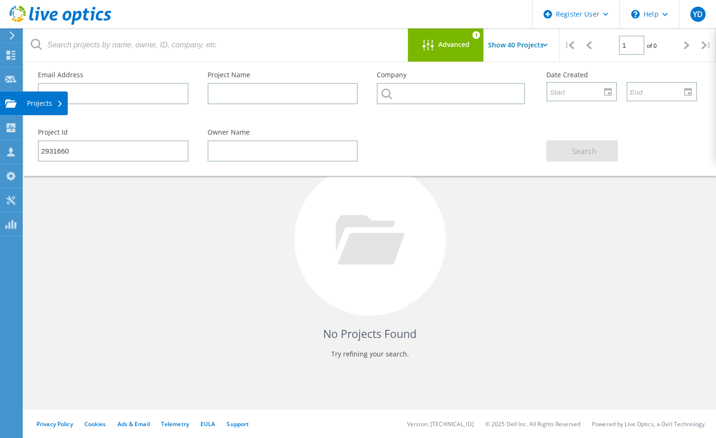
click at [11, 104] on use at bounding box center [10, 103] width 11 height 8
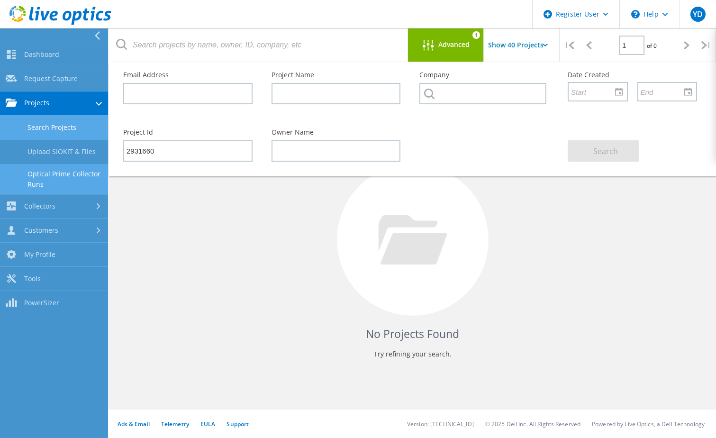
click at [53, 171] on link "Optical Prime Collector Runs" at bounding box center [54, 179] width 108 height 30
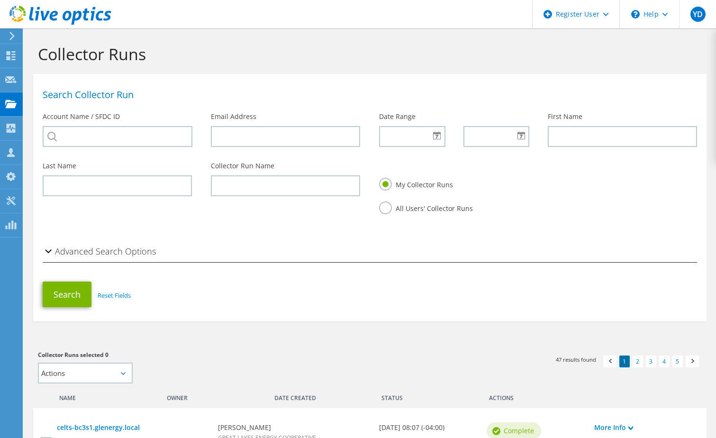
click at [381, 213] on label "All Users' Collector Runs" at bounding box center [426, 207] width 94 height 12
click at [0, 0] on input "All Users' Collector Runs" at bounding box center [0, 0] width 0 height 0
click at [51, 249] on div "Advanced Search Options" at bounding box center [369, 252] width 673 height 30
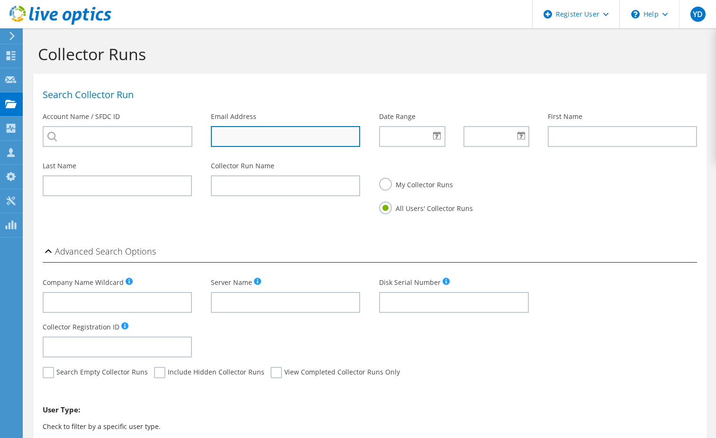
click at [322, 127] on input "text" at bounding box center [285, 136] width 149 height 21
type input "[EMAIL_ADDRESS][DOMAIN_NAME]"
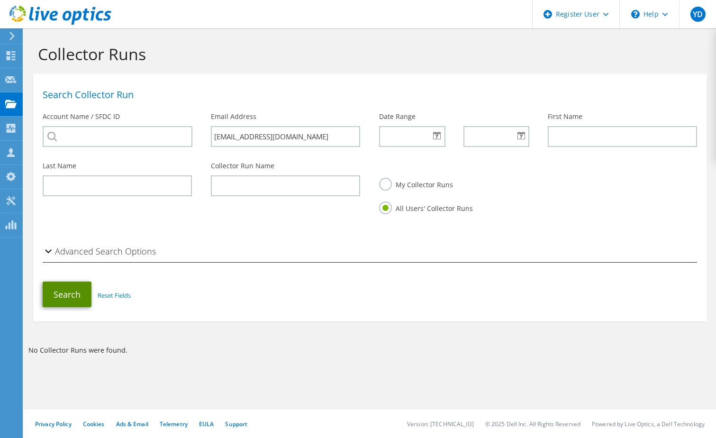
click at [72, 296] on button "Search" at bounding box center [67, 294] width 49 height 26
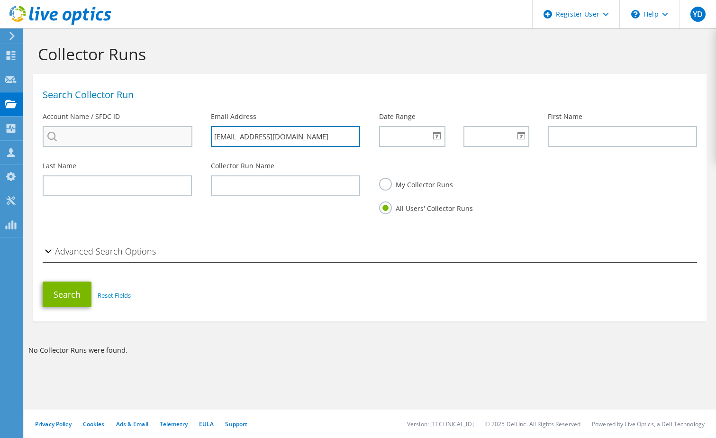
drag, startPoint x: 326, startPoint y: 138, endPoint x: 187, endPoint y: 126, distance: 139.7
click at [187, 126] on div "Search Collector Run Account Name / SFDC ID Email Address [EMAIL_ADDRESS][DOMAI…" at bounding box center [369, 118] width 673 height 78
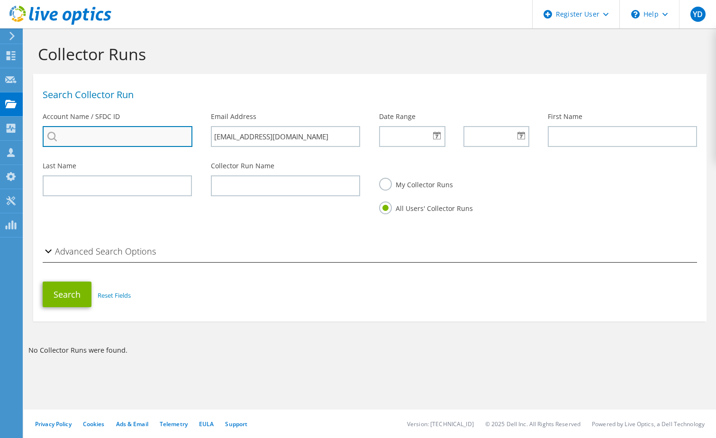
click at [178, 138] on input "search" at bounding box center [118, 136] width 150 height 21
type input "Automated Insights Report"
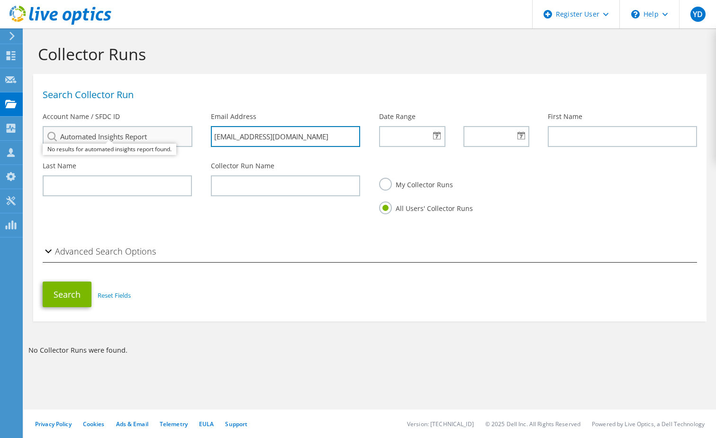
drag, startPoint x: 303, startPoint y: 136, endPoint x: 191, endPoint y: 142, distance: 111.9
click at [191, 142] on div "Search Collector Run Account Name / SFDC ID Automated Insights Report No result…" at bounding box center [369, 118] width 673 height 78
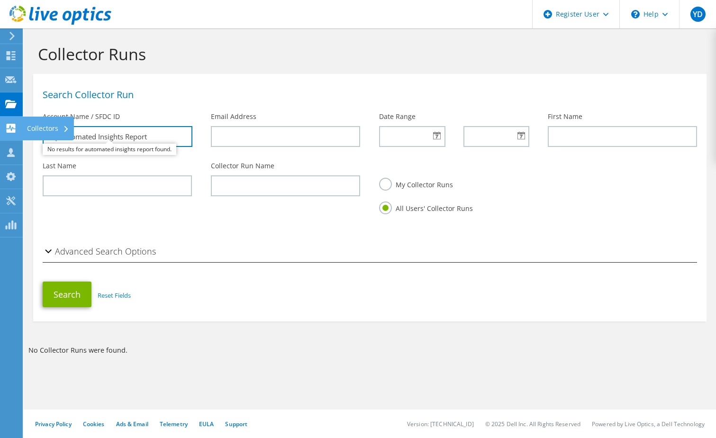
drag, startPoint x: 163, startPoint y: 136, endPoint x: 16, endPoint y: 124, distance: 147.4
click at [16, 124] on div "YD Dell User Yazminda Dickerson Yazminda.Dickerson@Dell.com Dell My Profile Log…" at bounding box center [358, 219] width 716 height 438
type input "A"
